Goal: Use online tool/utility: Utilize a website feature to perform a specific function

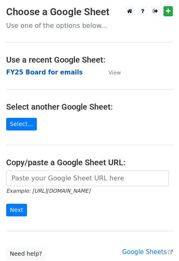
click at [34, 72] on strong "FY25 Board for emails" at bounding box center [44, 72] width 76 height 7
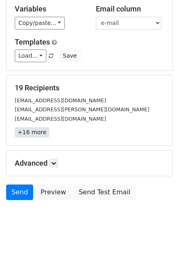
scroll to position [82, 0]
